Goal: Information Seeking & Learning: Learn about a topic

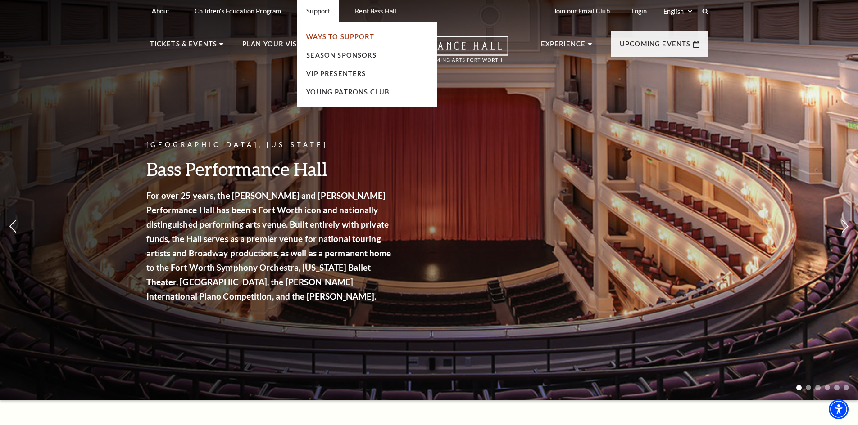
click at [329, 36] on link "Ways To Support" at bounding box center [340, 37] width 68 height 8
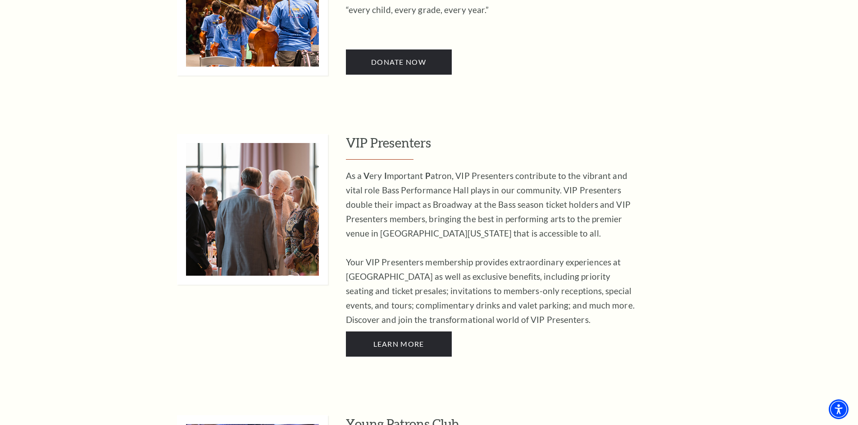
scroll to position [945, 0]
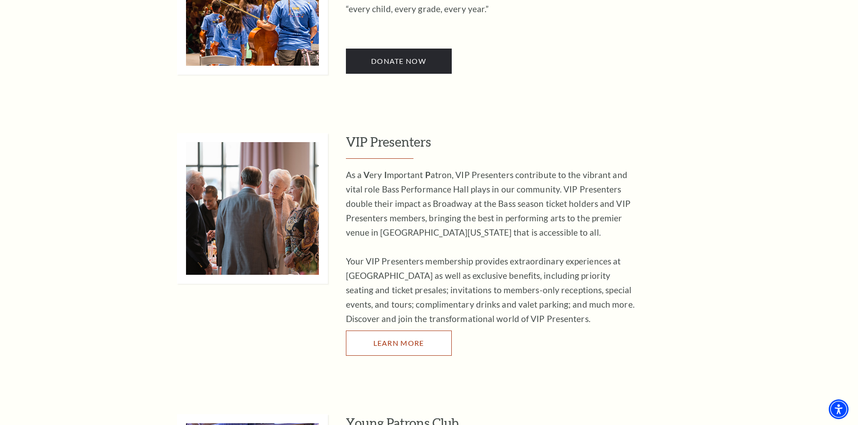
click at [401, 339] on span "Learn More" at bounding box center [398, 343] width 51 height 9
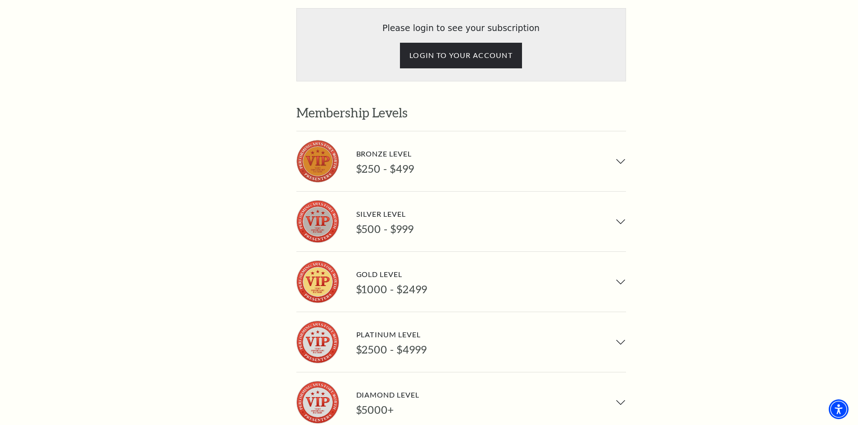
scroll to position [675, 0]
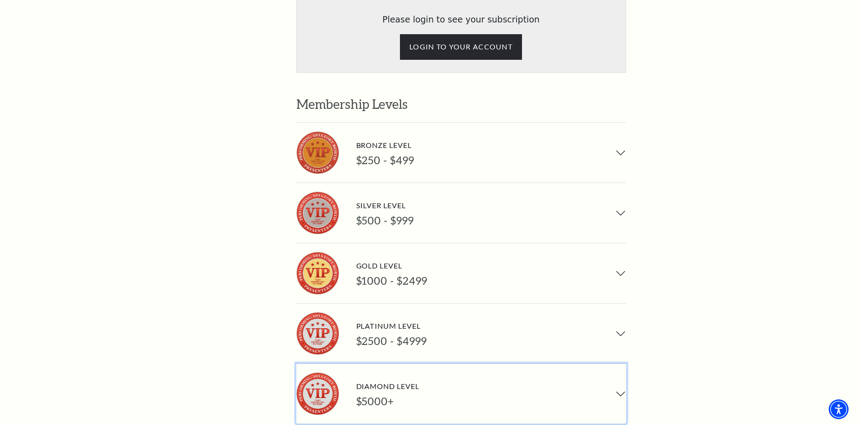
click at [388, 380] on div "Diamond Level" at bounding box center [387, 386] width 63 height 12
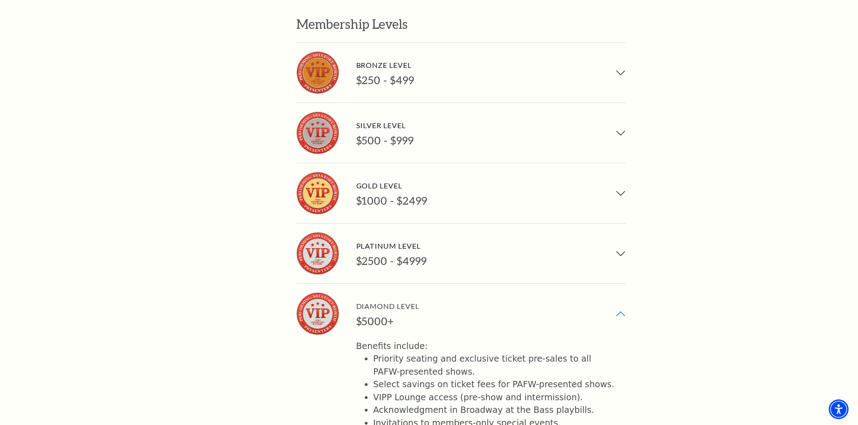
scroll to position [720, 0]
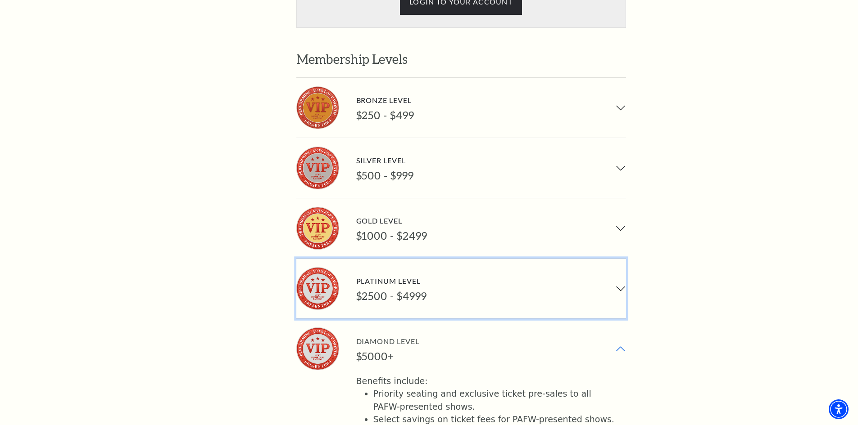
click at [448, 259] on button "Platinum Level $2500 - $4999" at bounding box center [461, 289] width 330 height 60
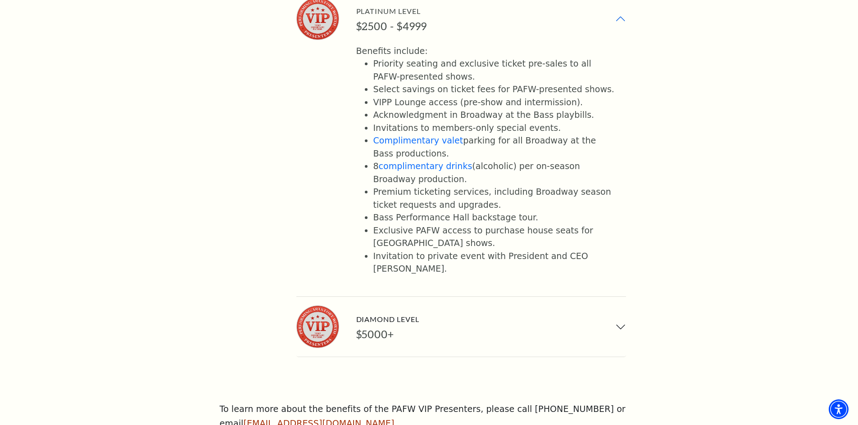
scroll to position [1215, 0]
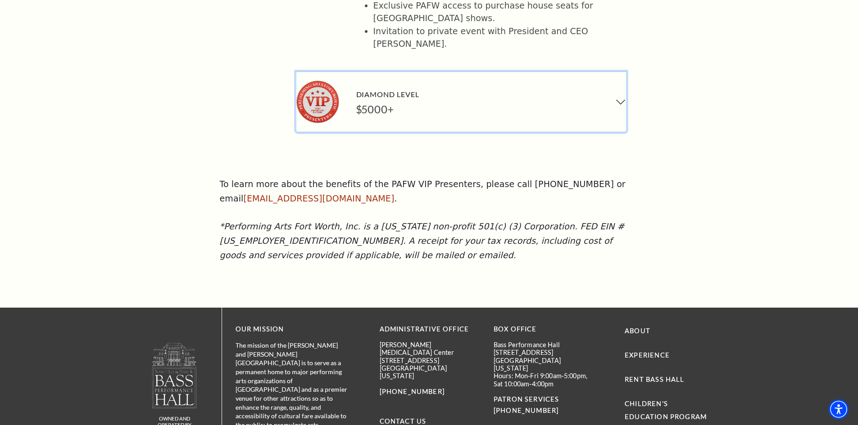
click at [445, 72] on button "Diamond Level $5000+" at bounding box center [461, 102] width 330 height 60
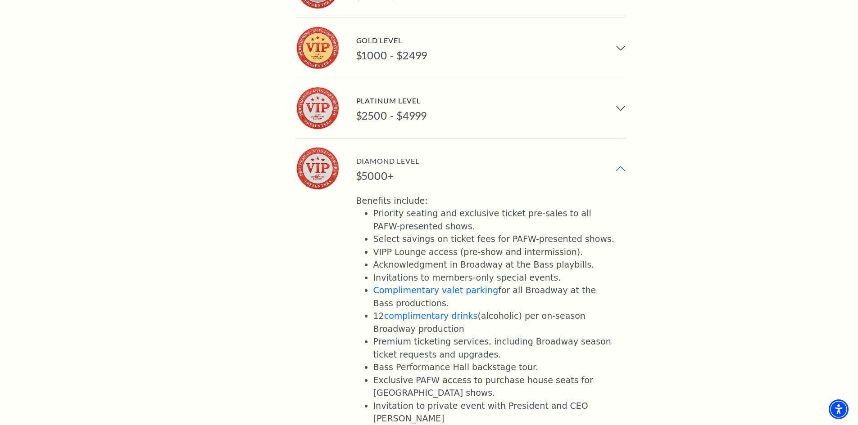
scroll to position [900, 0]
click at [501, 375] on li "Exclusive PAFW access to purchase house seats for NYC Broadway shows." at bounding box center [494, 388] width 242 height 26
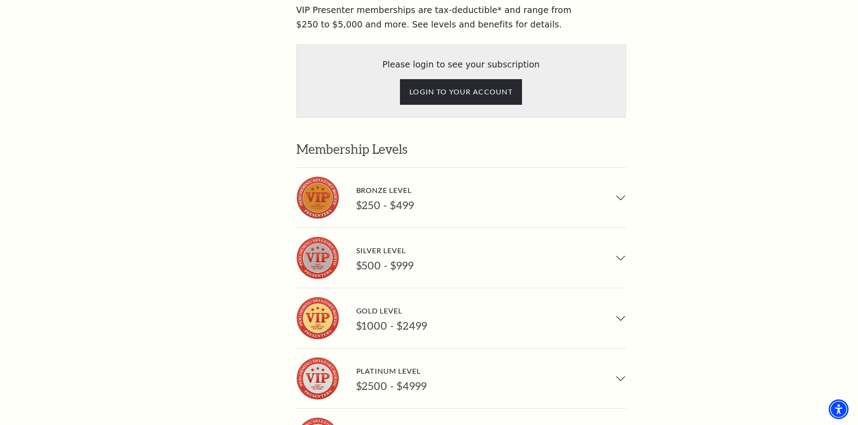
scroll to position [585, 0]
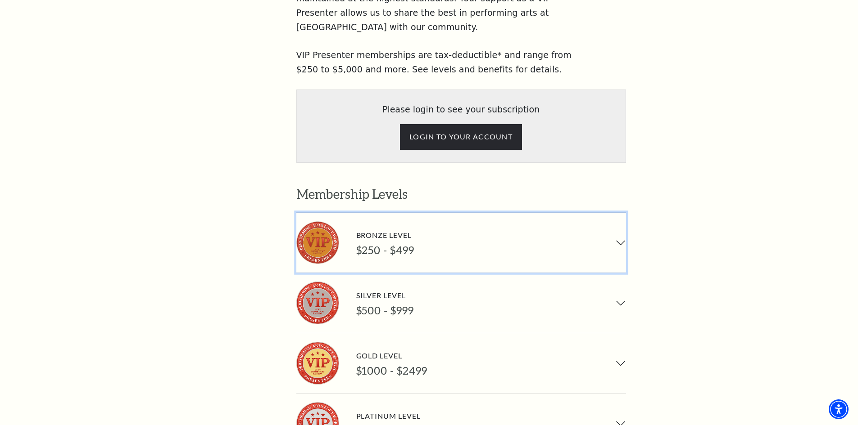
click at [467, 213] on button "Bronze Level $250 - $499" at bounding box center [461, 243] width 330 height 60
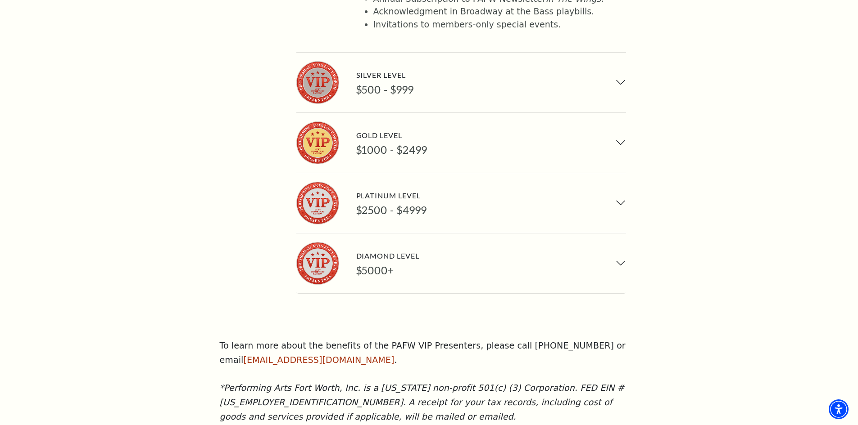
scroll to position [945, 0]
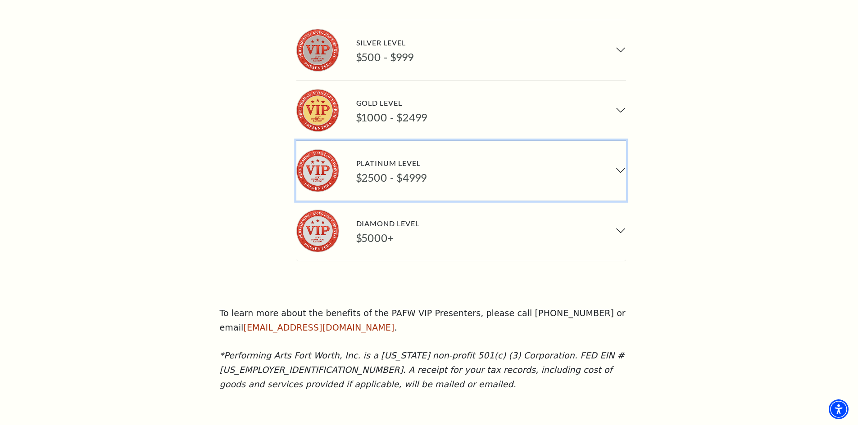
click at [443, 141] on button "Platinum Level $2500 - $4999" at bounding box center [461, 171] width 330 height 60
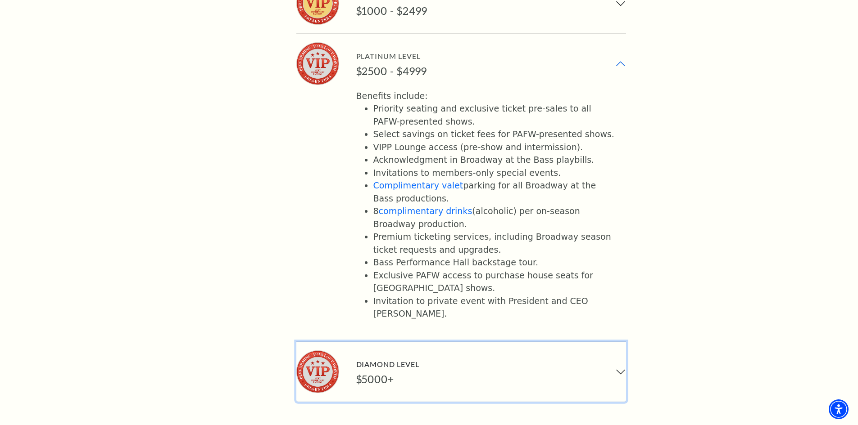
click at [420, 342] on button "Diamond Level $5000+" at bounding box center [461, 372] width 330 height 60
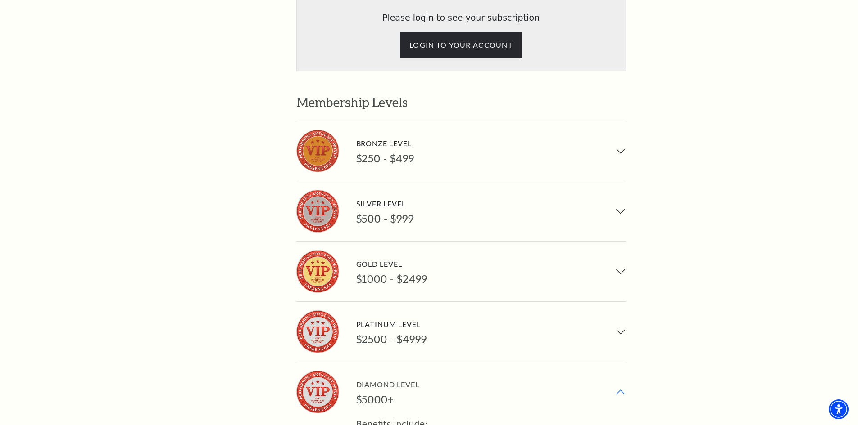
scroll to position [675, 0]
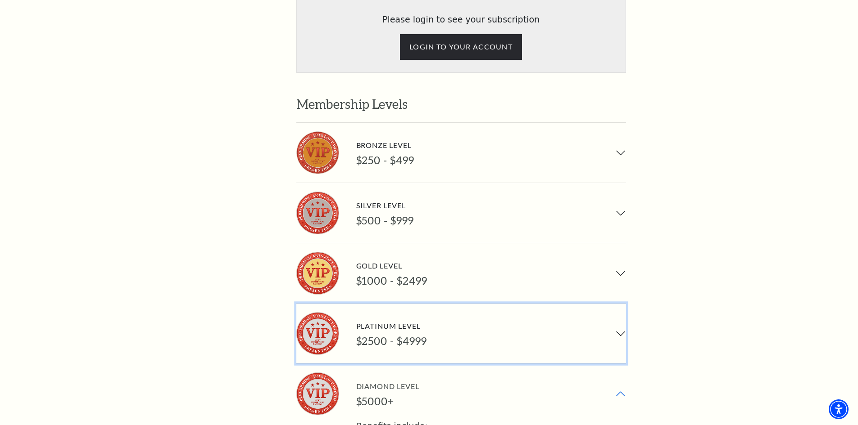
click at [430, 304] on button "Platinum Level $2500 - $4999" at bounding box center [461, 334] width 330 height 60
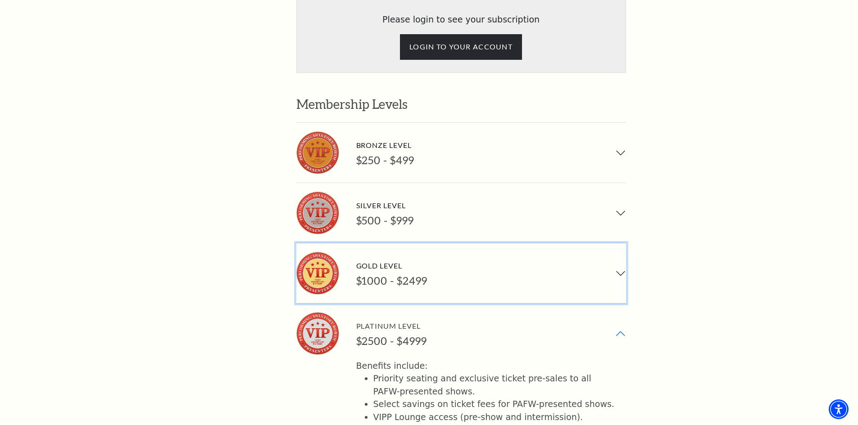
click at [420, 260] on div "Gold Level" at bounding box center [391, 266] width 71 height 12
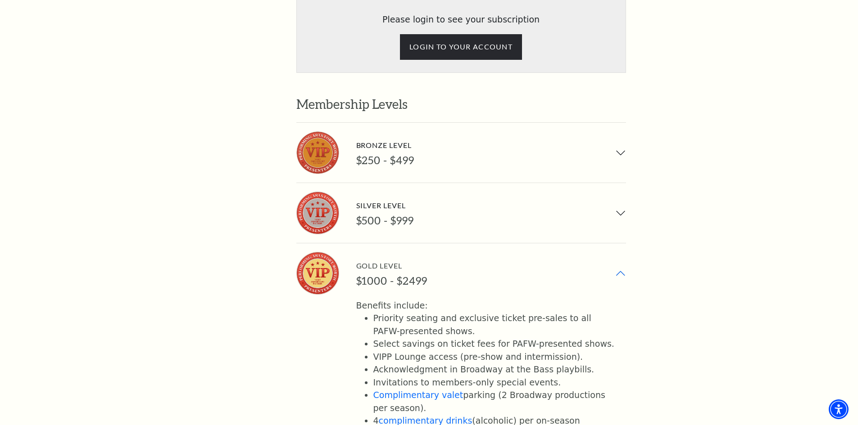
click at [420, 260] on div "Gold Level" at bounding box center [391, 266] width 71 height 12
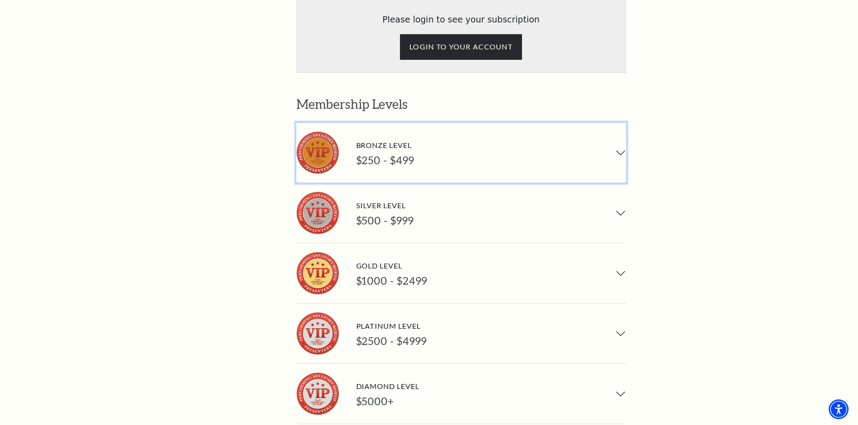
click at [406, 154] on div "$250 - $499" at bounding box center [385, 160] width 58 height 13
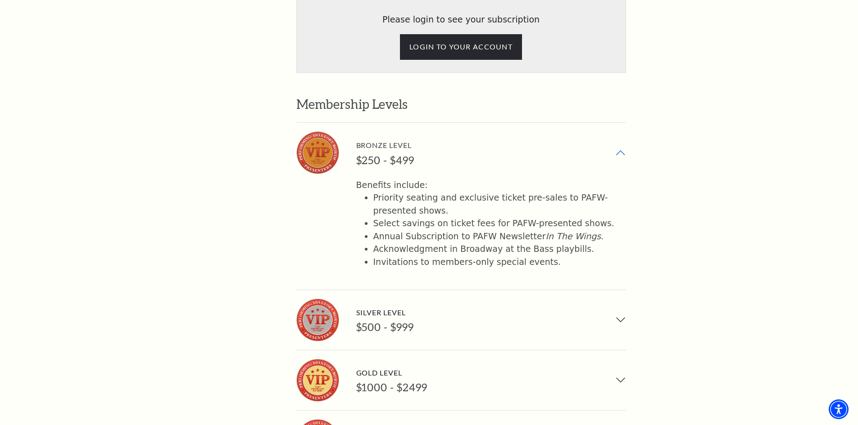
click at [406, 154] on div "$250 - $499" at bounding box center [385, 160] width 58 height 13
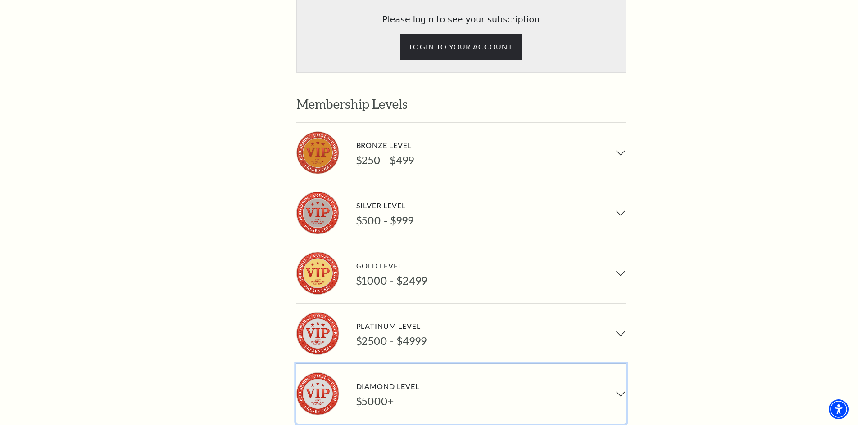
click at [425, 364] on button "Diamond Level $5000+" at bounding box center [461, 394] width 330 height 60
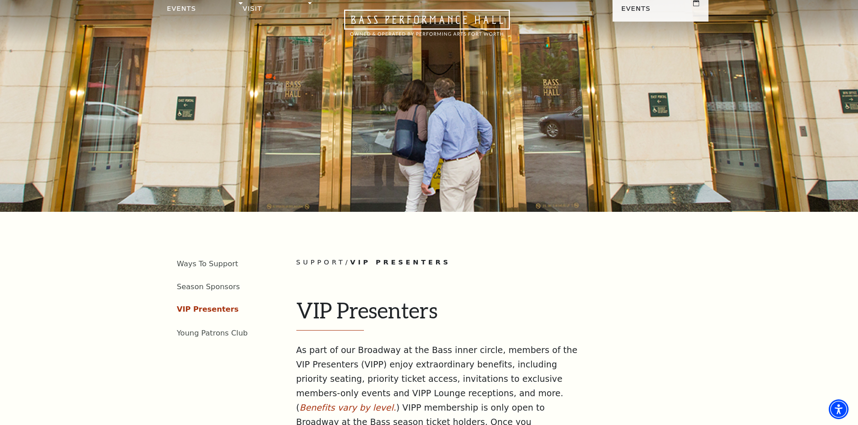
scroll to position [0, 0]
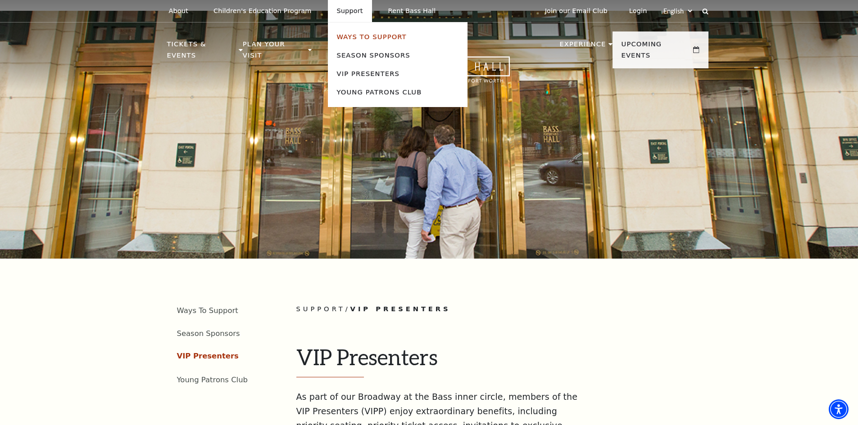
click at [345, 36] on link "Ways To Support" at bounding box center [372, 37] width 70 height 8
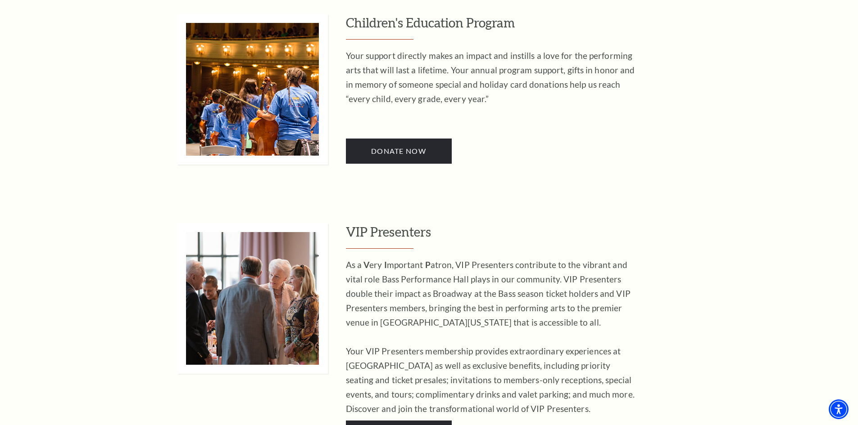
scroll to position [1125, 0]
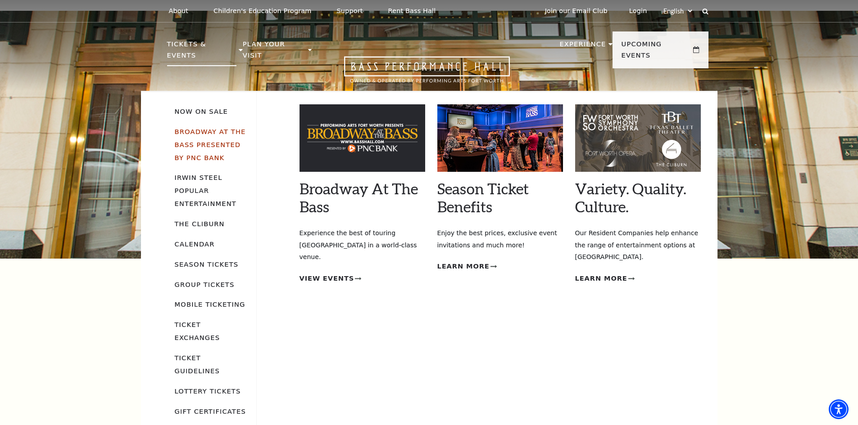
click at [197, 131] on link "Broadway At The Bass presented by PNC Bank" at bounding box center [210, 145] width 71 height 34
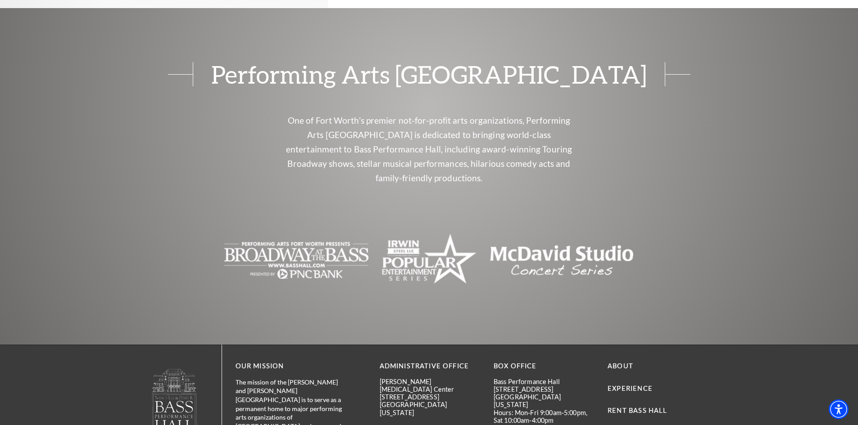
scroll to position [810, 0]
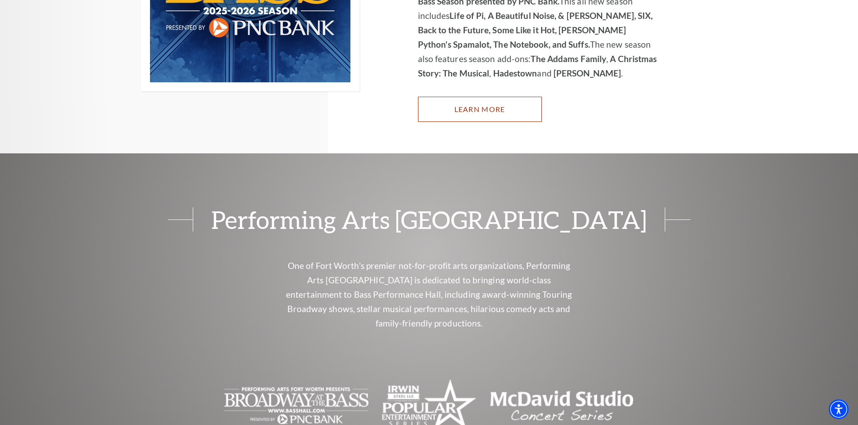
click at [478, 103] on link "Learn More" at bounding box center [480, 109] width 124 height 25
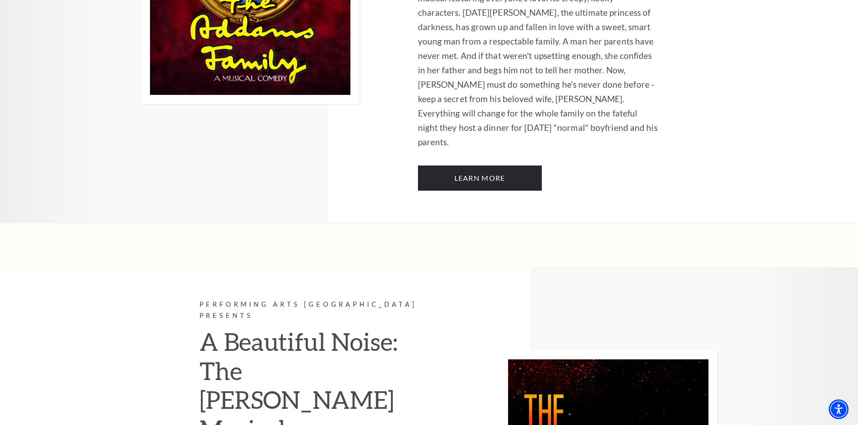
scroll to position [1799, 0]
